Goal: Check status

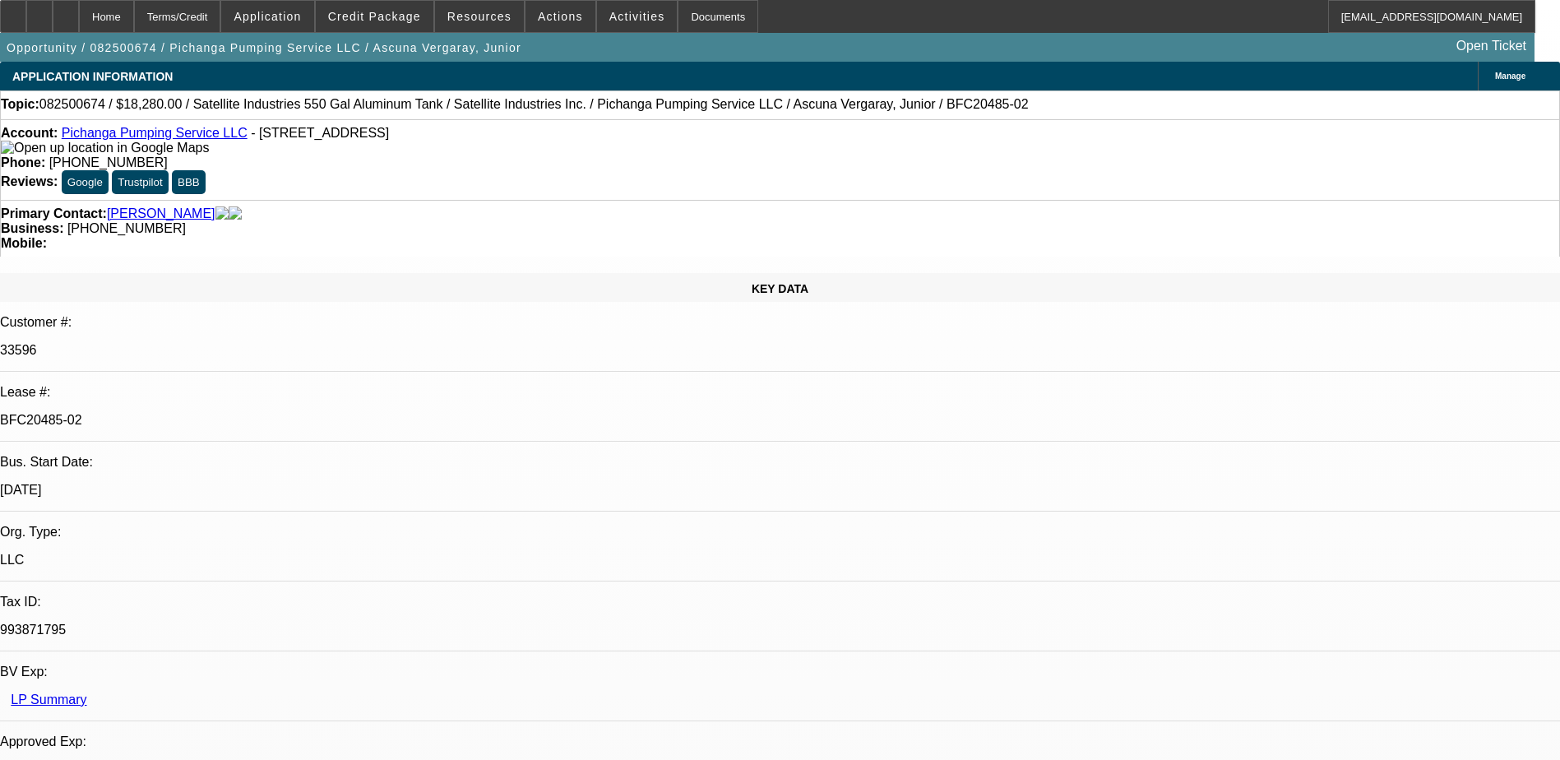
select select "0"
select select "2"
select select "0.1"
select select "0"
select select "2"
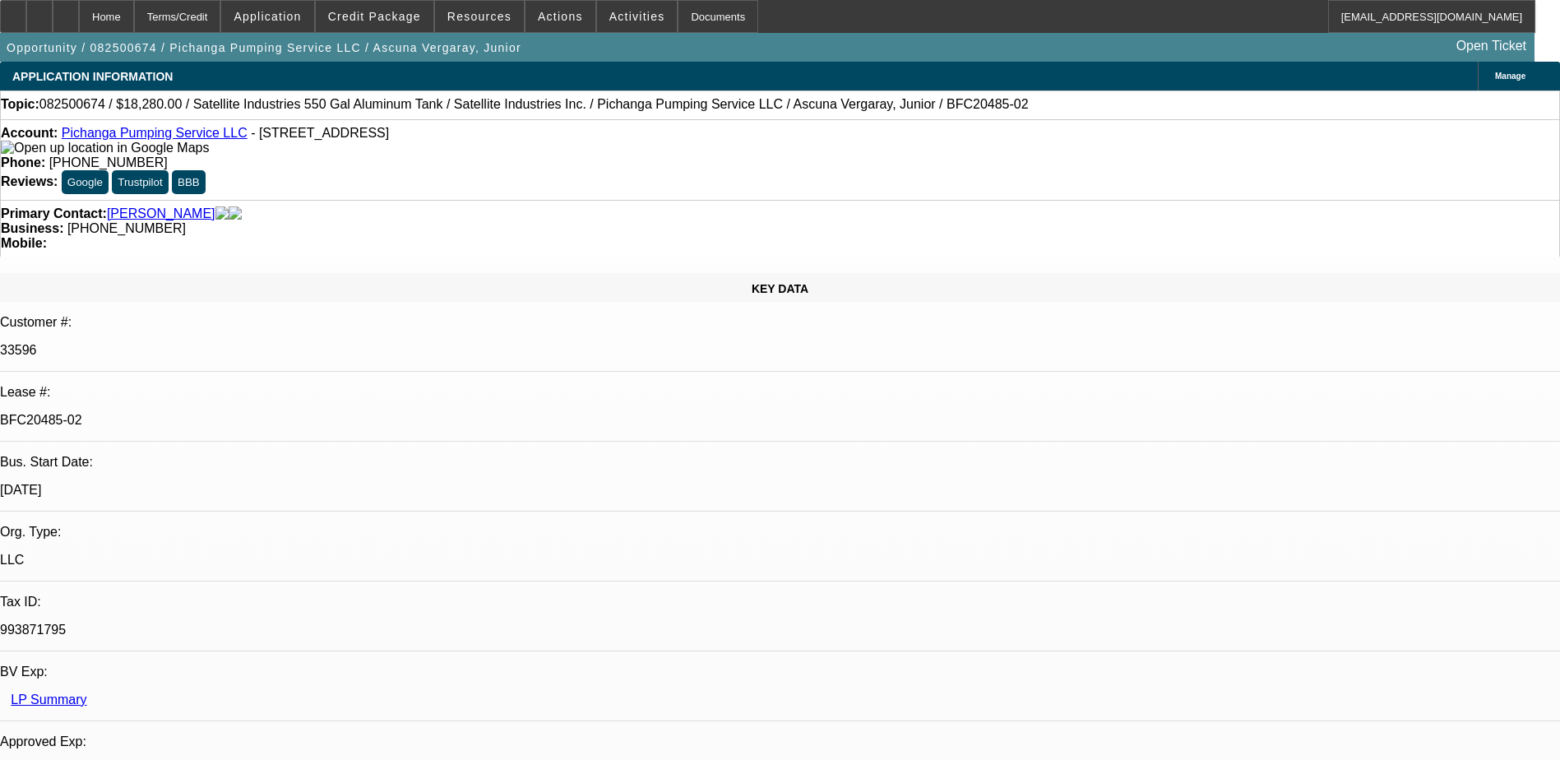
select select "0.1"
select select "1"
select select "2"
select select "4"
select select "1"
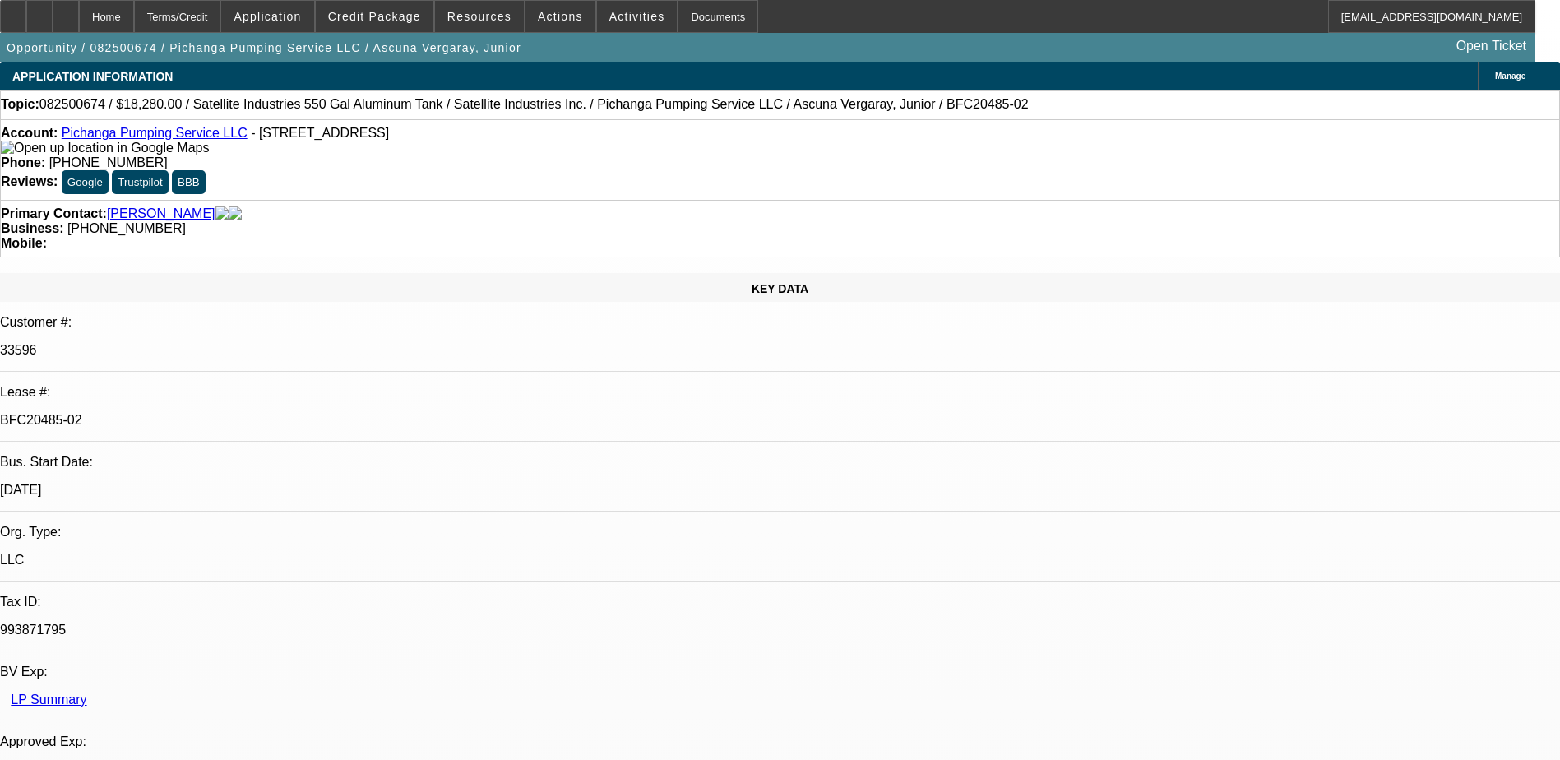
select select "2"
select select "4"
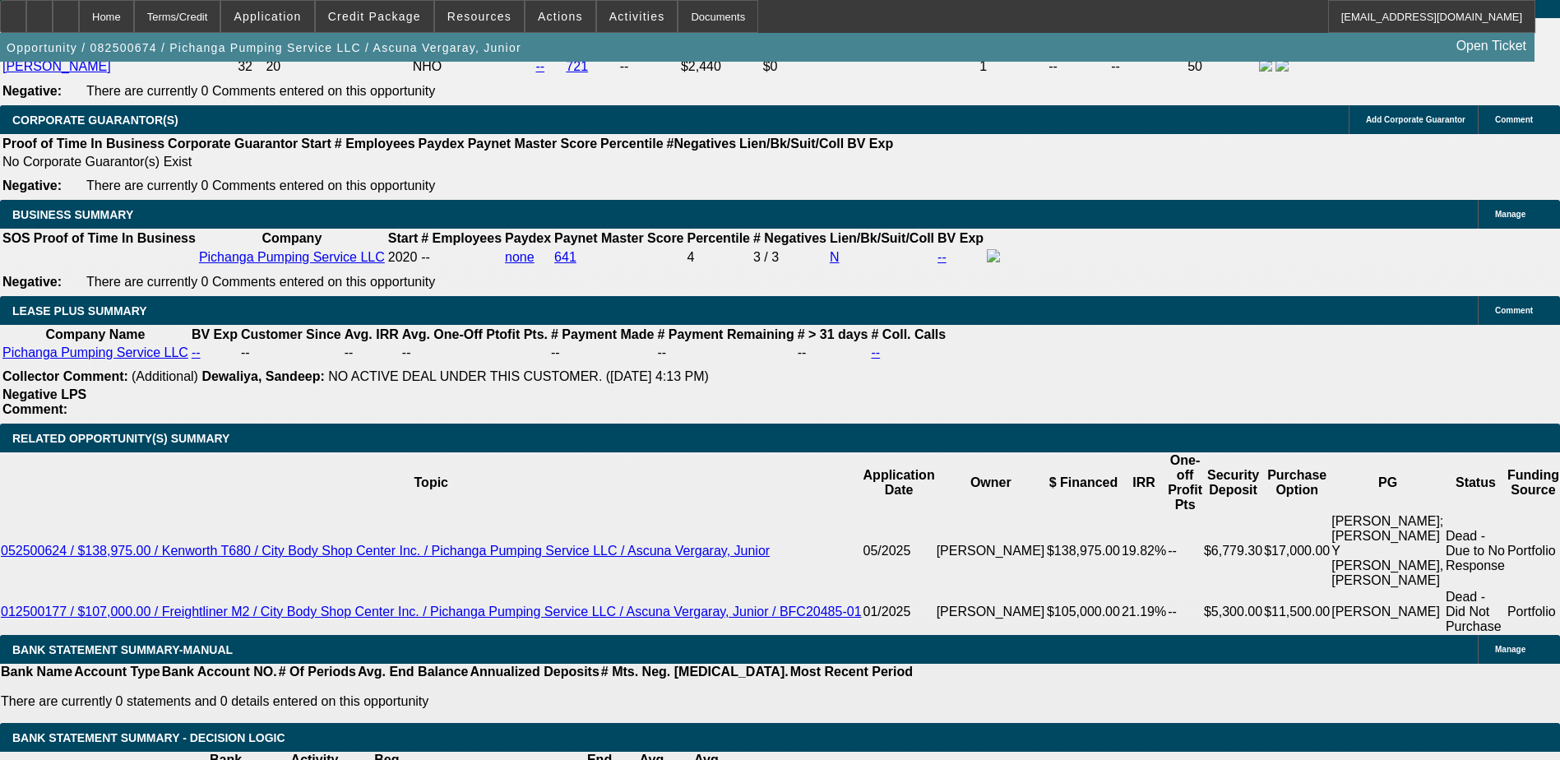
scroll to position [2550, 0]
